Goal: Find contact information: Find contact information

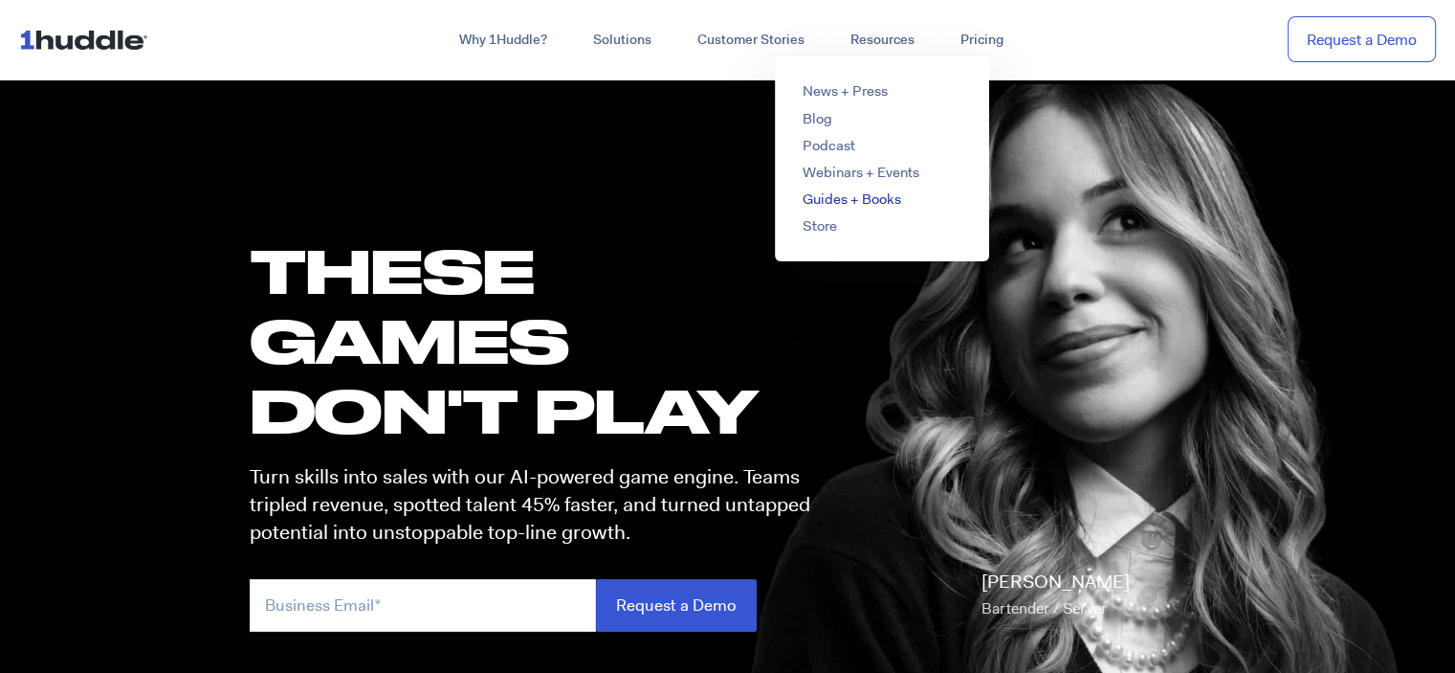
click at [837, 200] on link "Guides + Books" at bounding box center [851, 198] width 99 height 19
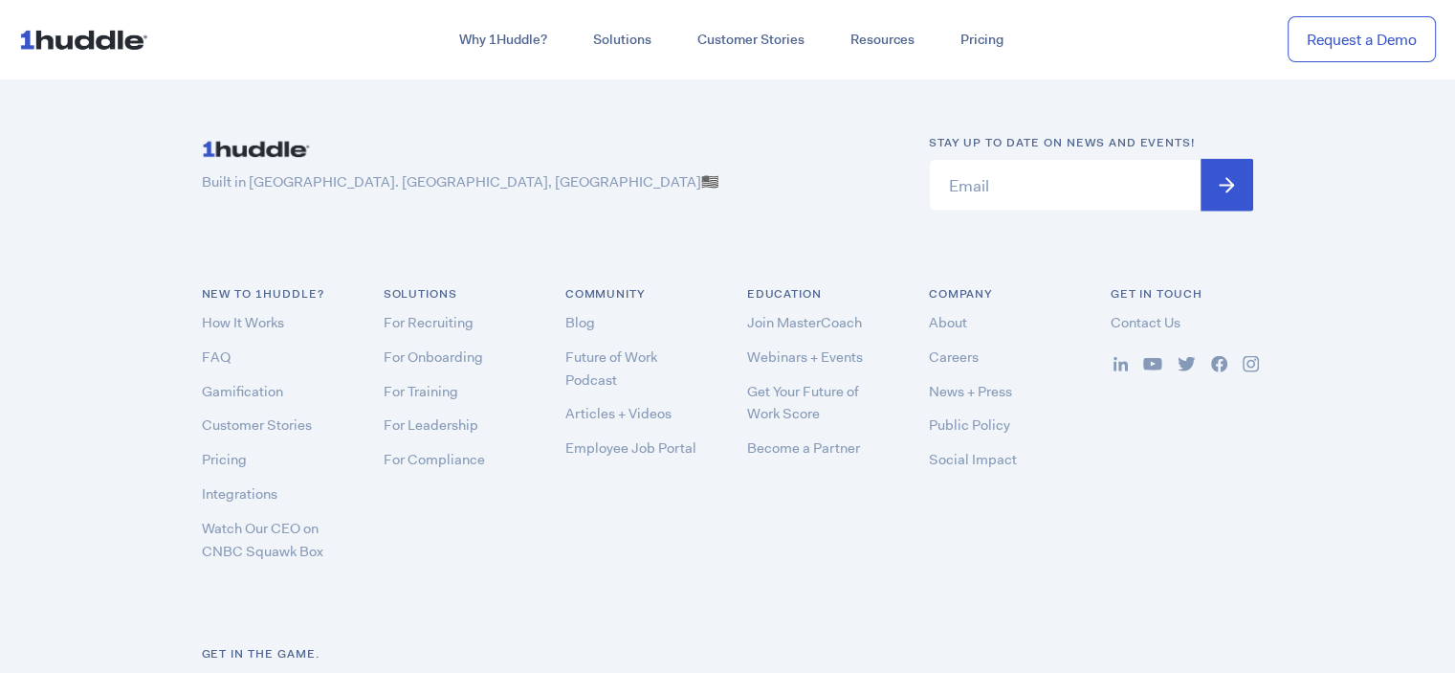
scroll to position [4612, 0]
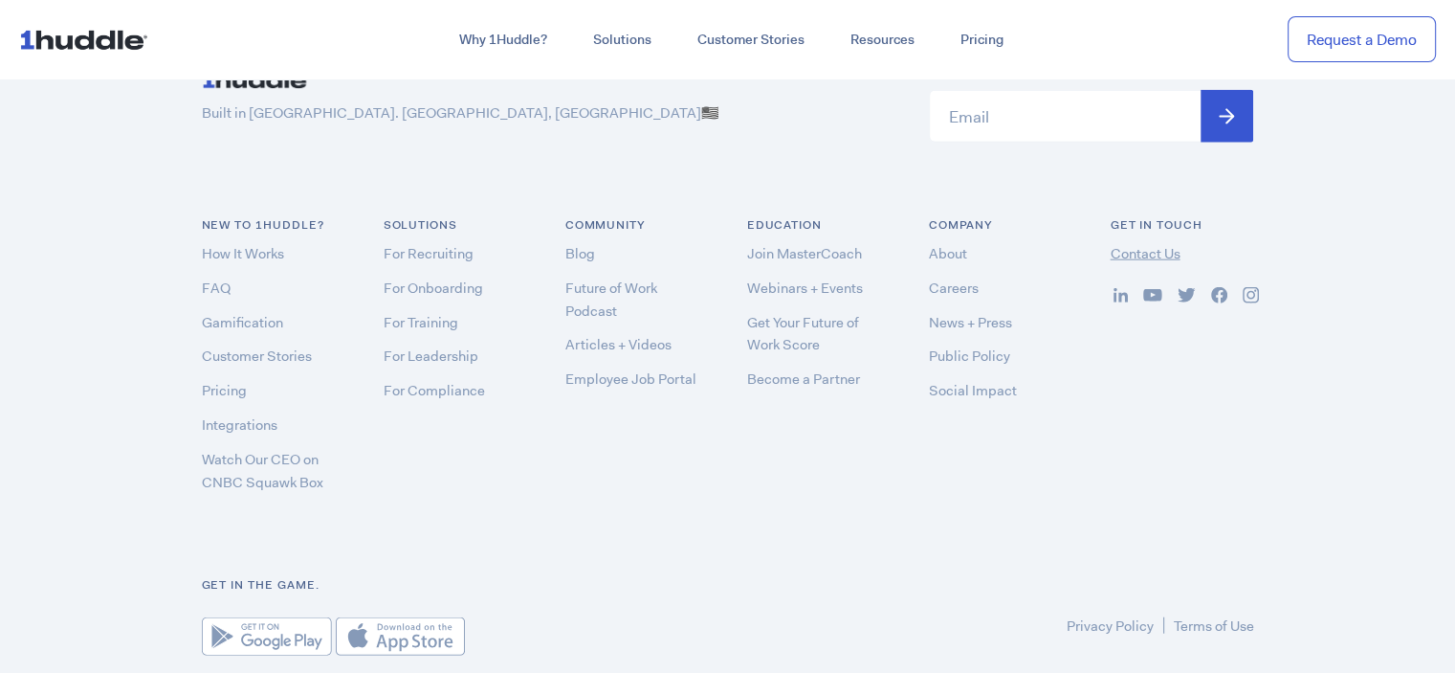
click at [1135, 244] on link "Contact Us" at bounding box center [1146, 253] width 70 height 19
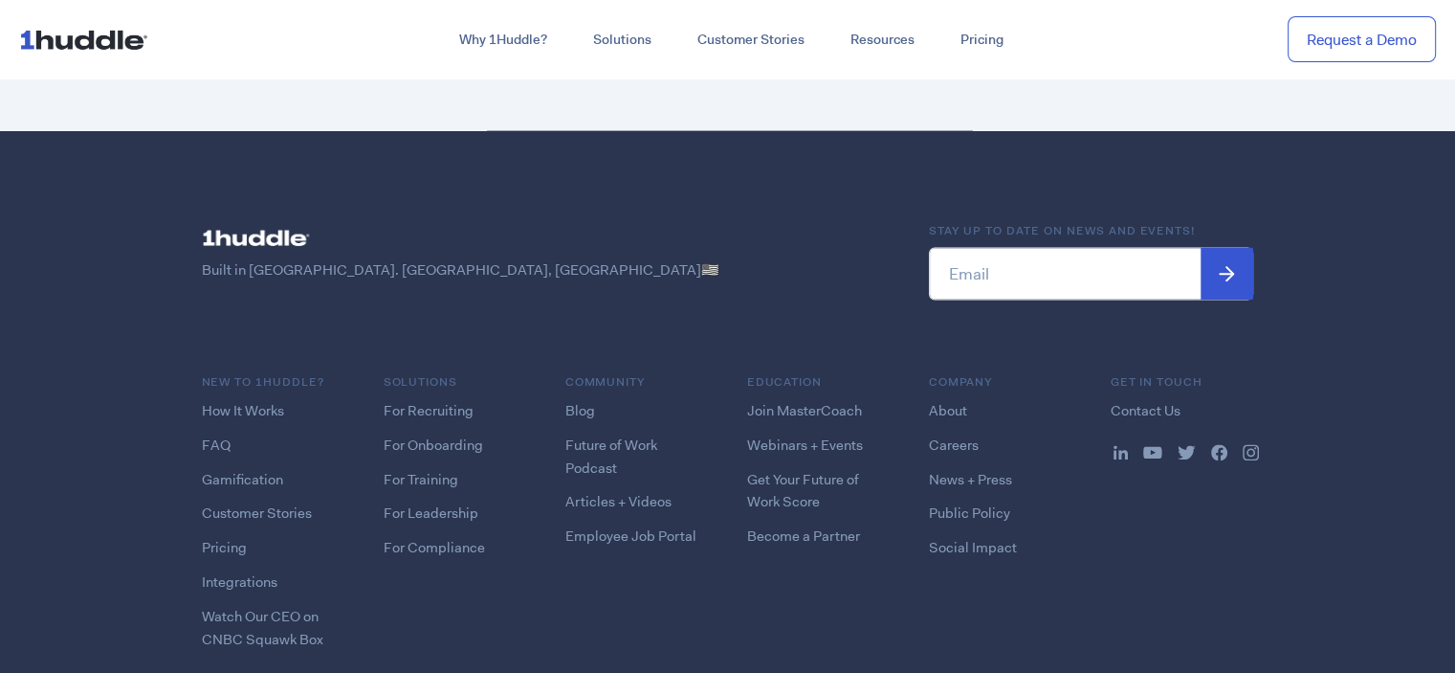
scroll to position [2679, 0]
